Goal: Information Seeking & Learning: Compare options

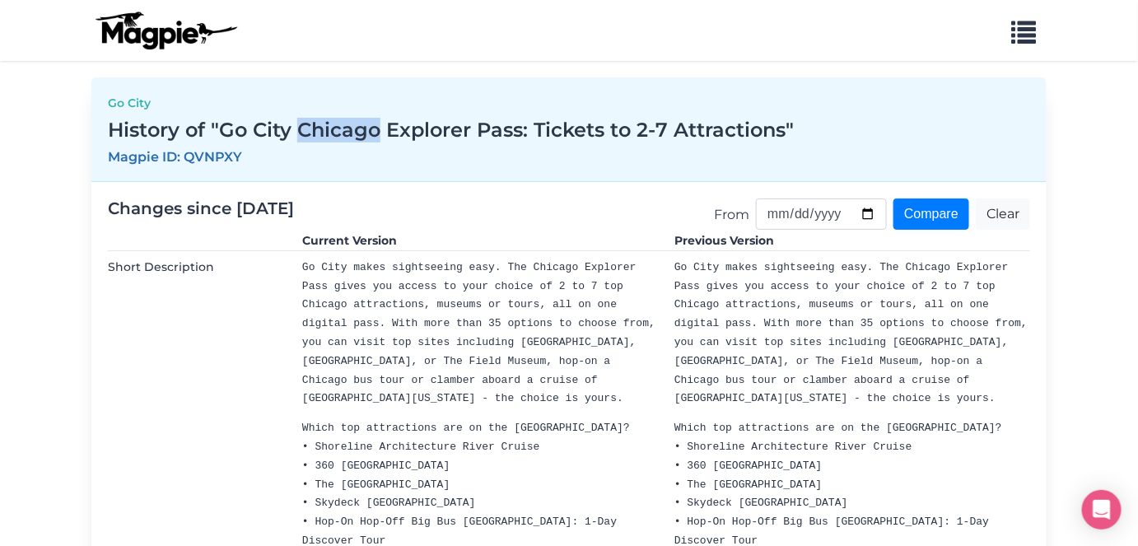
drag, startPoint x: 301, startPoint y: 134, endPoint x: 376, endPoint y: 132, distance: 75.0
click at [376, 132] on h3 "History of "Go City Chicago Explorer Pass: Tickets to 2-7 Attractions"" at bounding box center [569, 131] width 923 height 24
copy h3 "Chicago"
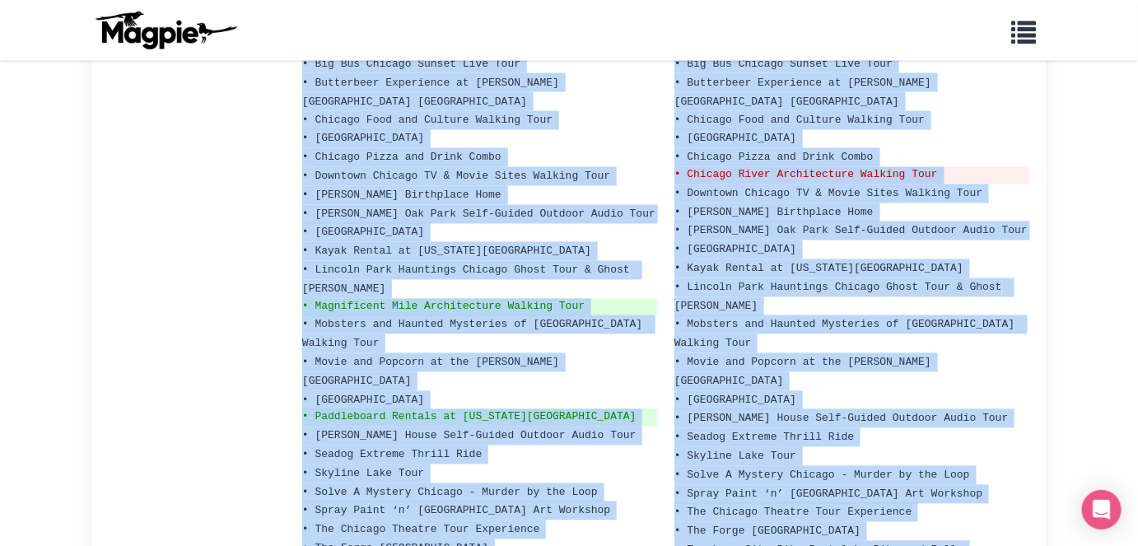
scroll to position [946, 0]
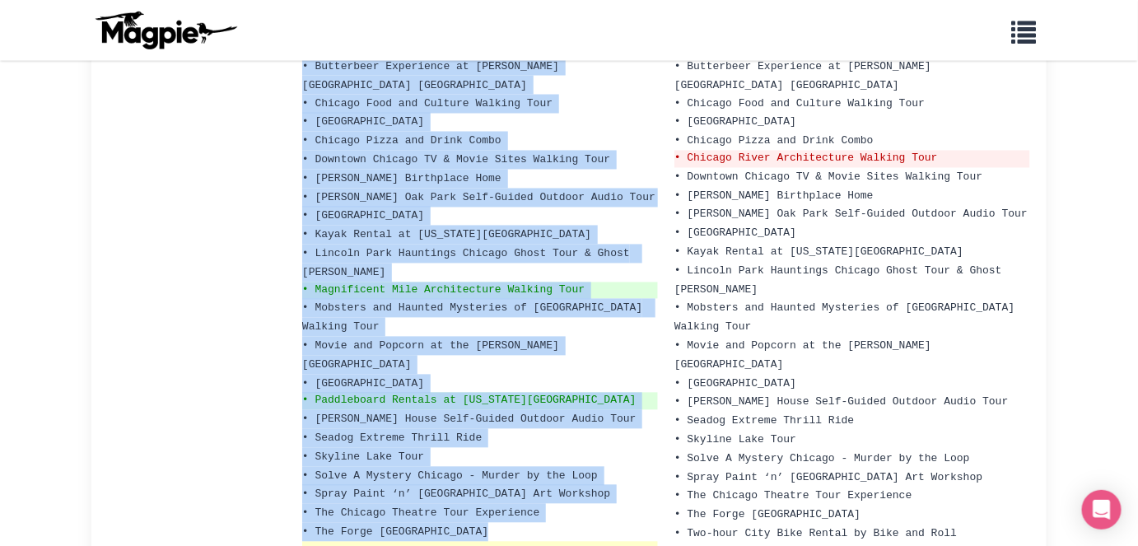
drag, startPoint x: 314, startPoint y: 180, endPoint x: 640, endPoint y: 428, distance: 409.7
copy ul "Shoreline Architecture River Cruise • 360 CHICAGO • The Field Museum • Skydeck …"
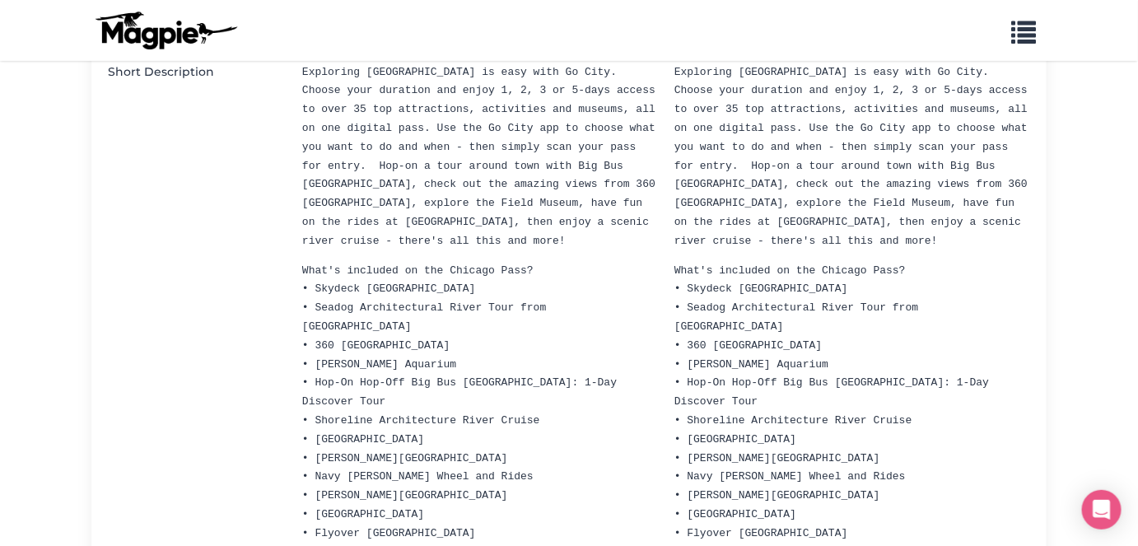
scroll to position [222, 0]
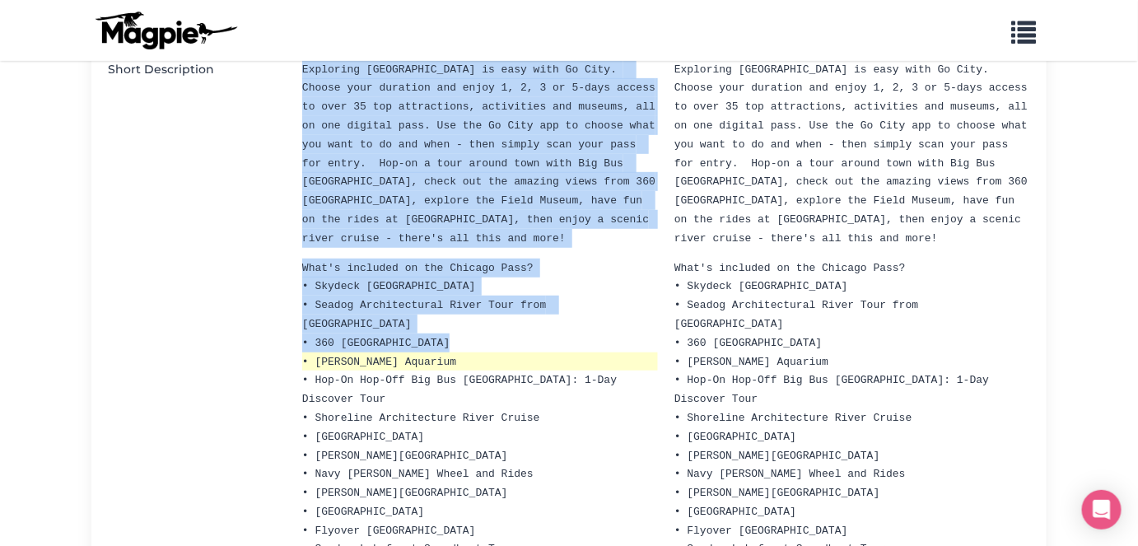
drag, startPoint x: 301, startPoint y: 250, endPoint x: 372, endPoint y: 310, distance: 92.4
click at [382, 353] on li "• Shedd Aquarium" at bounding box center [480, 362] width 356 height 19
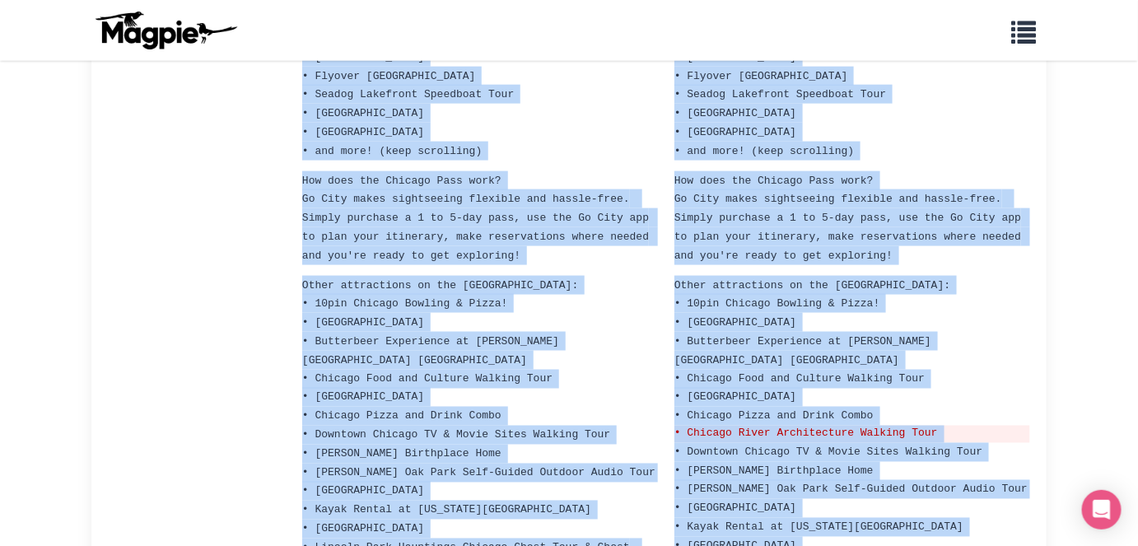
scroll to position [951, 0]
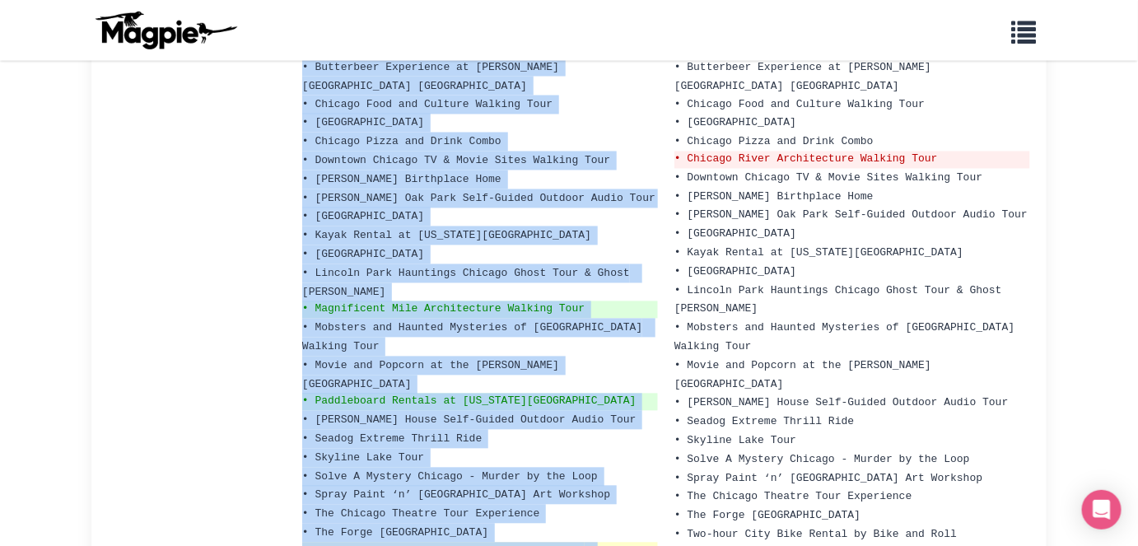
drag, startPoint x: 306, startPoint y: 252, endPoint x: 637, endPoint y: 409, distance: 366.6
copy ul "Skydeck Chicago • Seadog Architectural River Tour from Navy Pier • 360 CHICAGO …"
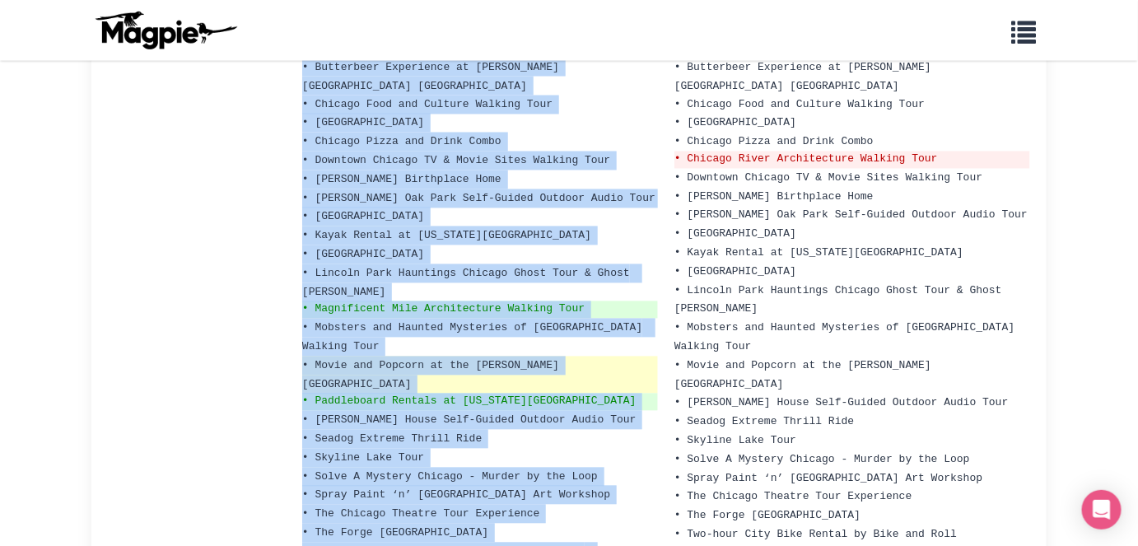
copy ul "Skydeck Chicago • Seadog Architectural River Tour from Navy Pier • 360 CHICAGO …"
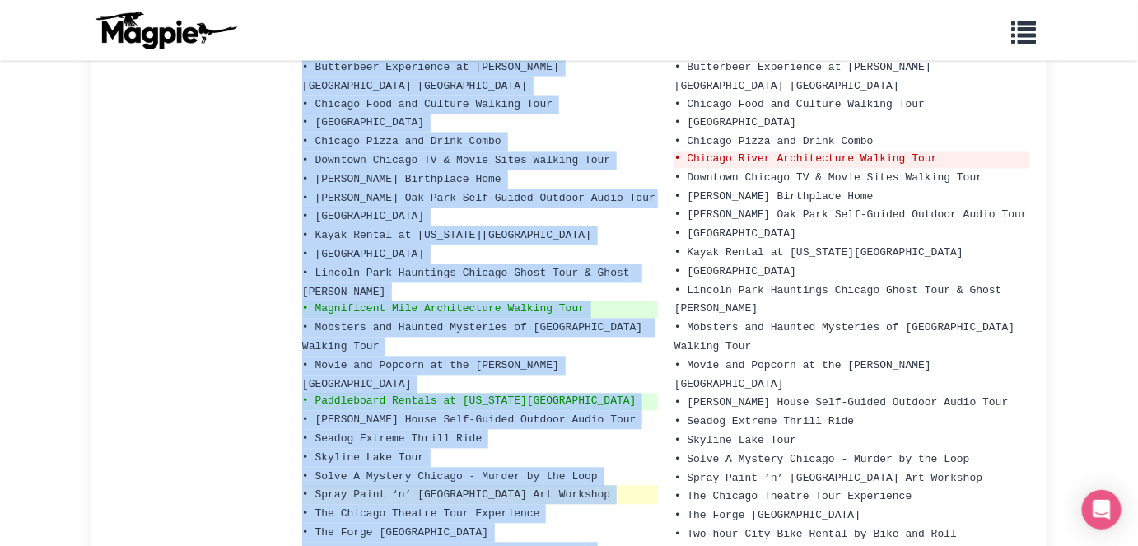
click at [650, 486] on li "• Spray Paint ‘n’ Sip Chicago Street Art Workshop" at bounding box center [480, 495] width 356 height 19
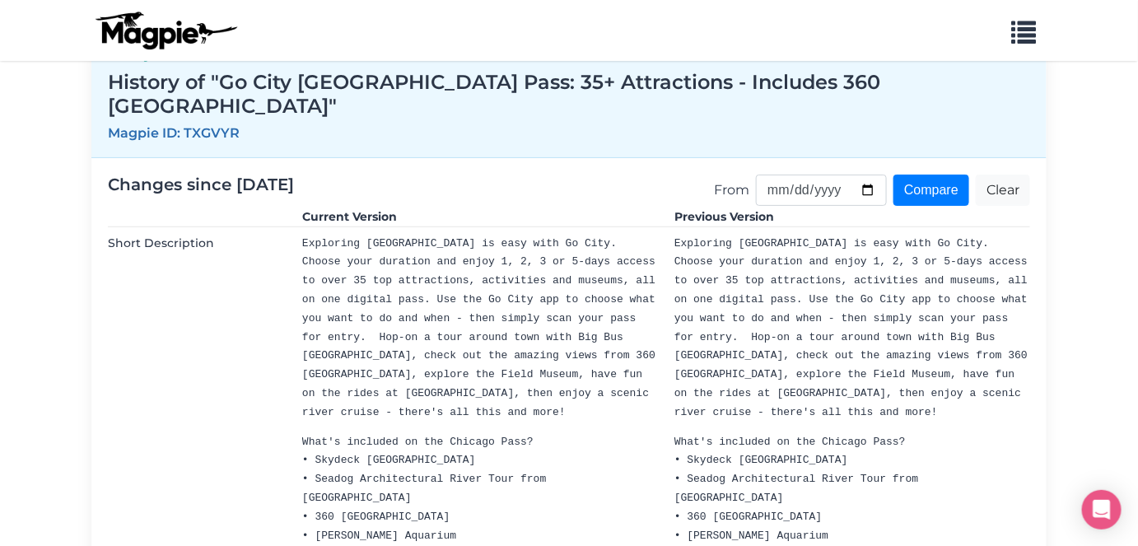
scroll to position [46, 0]
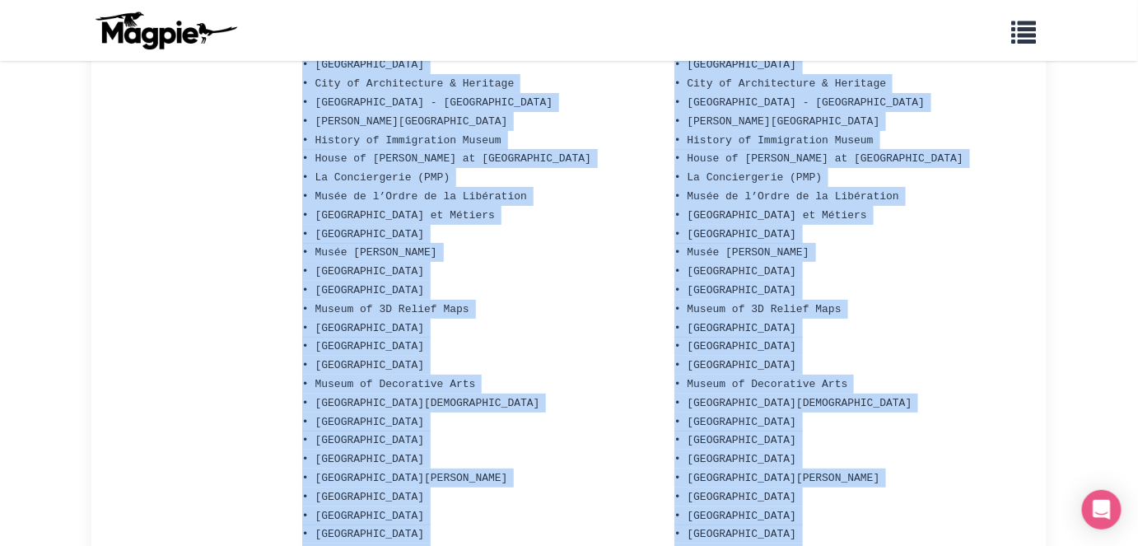
scroll to position [2169, 0]
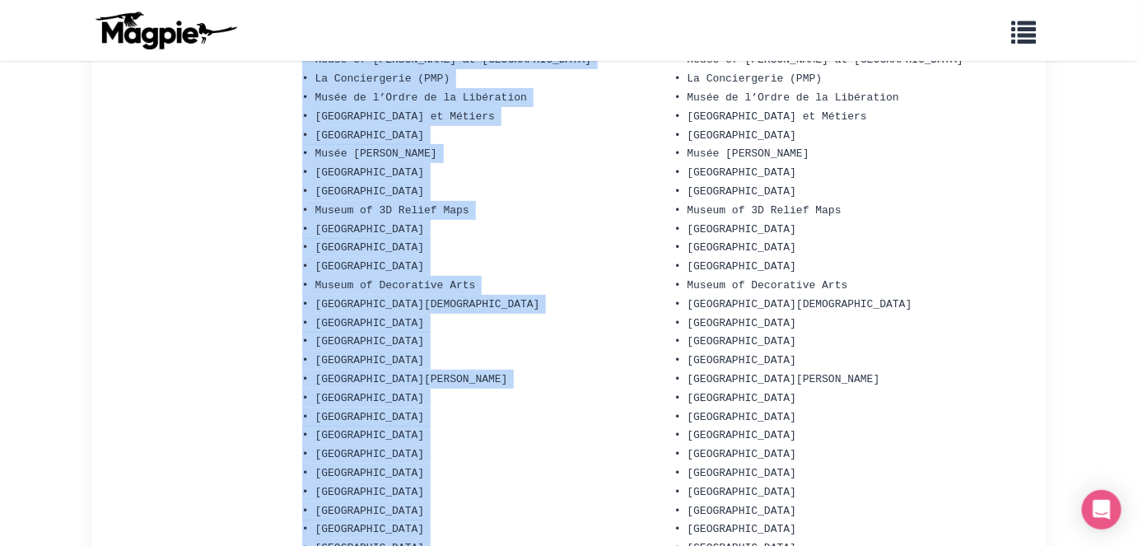
drag, startPoint x: 315, startPoint y: 320, endPoint x: 438, endPoint y: 442, distance: 173.6
copy ul "Aquarium de Paris • Ballon de Paris Generali • France Miniature • Grevin Paris …"
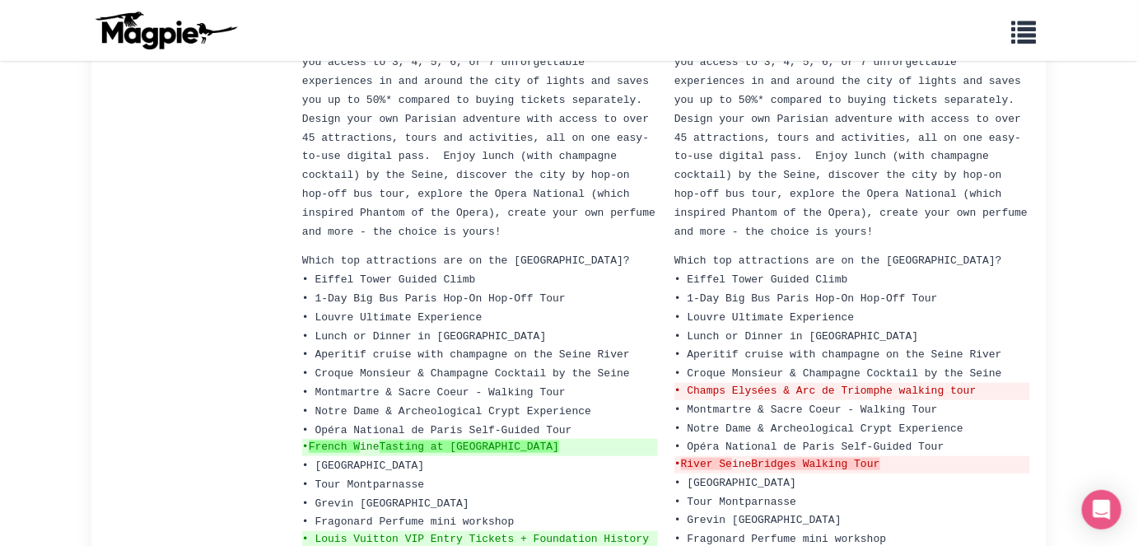
scroll to position [244, 0]
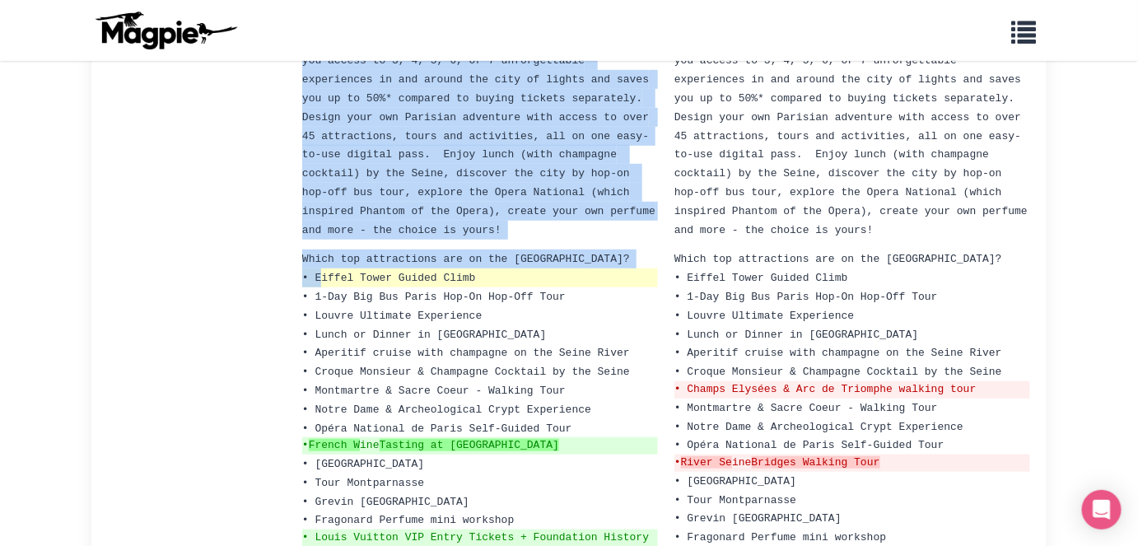
drag, startPoint x: 301, startPoint y: 264, endPoint x: 320, endPoint y: 267, distance: 19.2
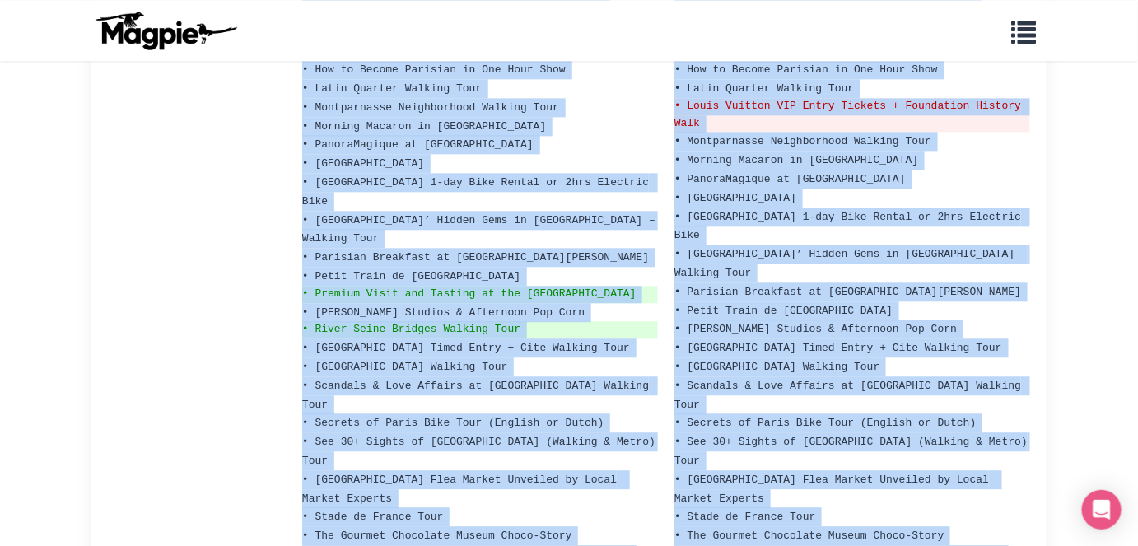
scroll to position [1267, 0]
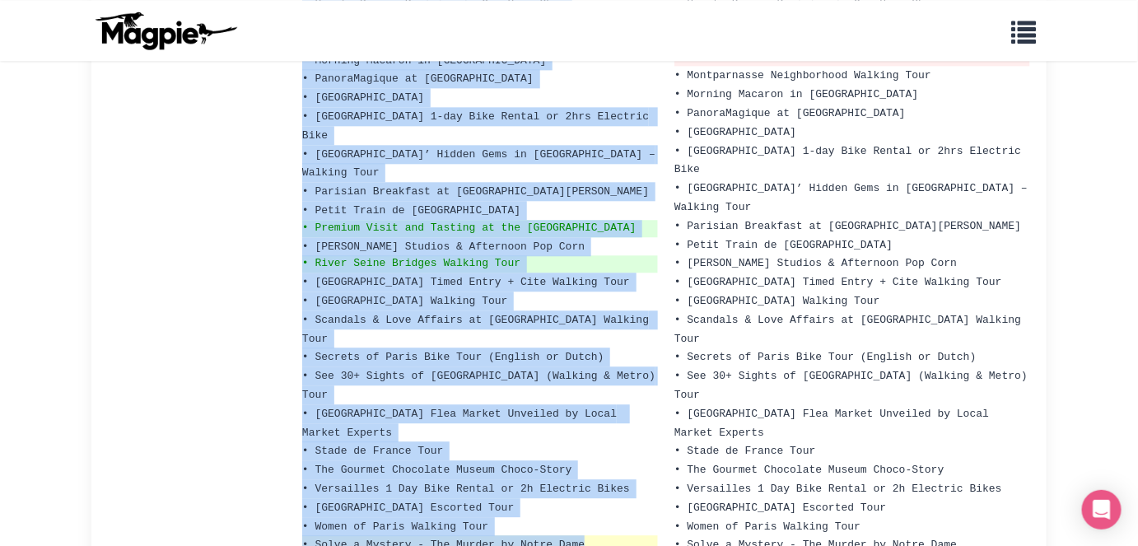
drag, startPoint x: 305, startPoint y: 262, endPoint x: 584, endPoint y: 389, distance: 306.7
copy ul "• Eiffel Tower Guided Climb • 1-Day Big Bus Paris Hop-On Hop-Off Tour • Louvre …"
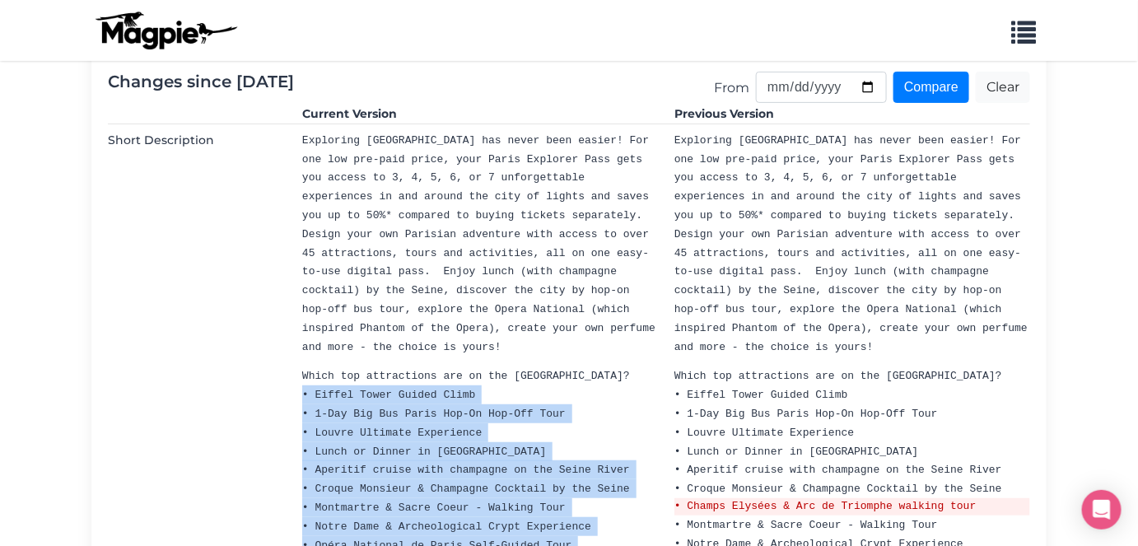
scroll to position [0, 0]
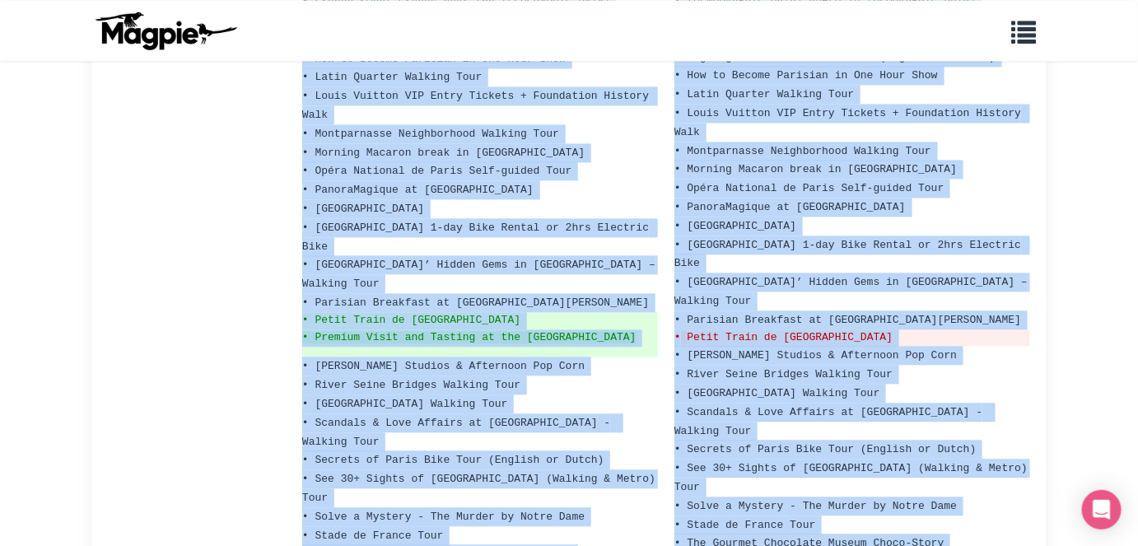
scroll to position [1138, 0]
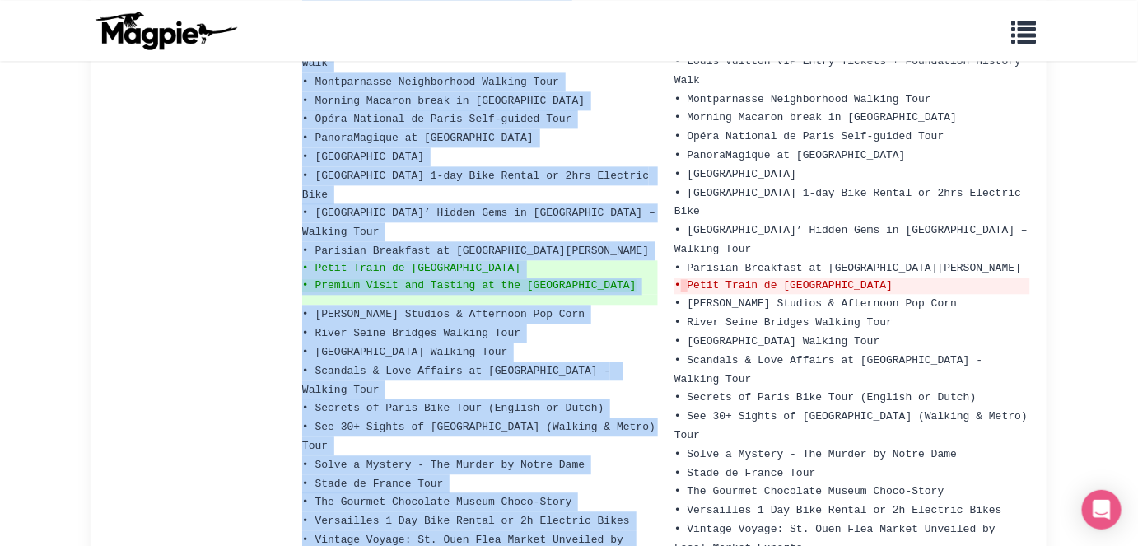
drag, startPoint x: 313, startPoint y: 125, endPoint x: 488, endPoint y: 407, distance: 331.4
copy ul "4-Lor Ips Dol Sitam Con-Ad Eli-Sed Doei • Tempo Incid Utlabo etdo Magnaal Enima…"
